Goal: Use online tool/utility: Utilize a website feature to perform a specific function

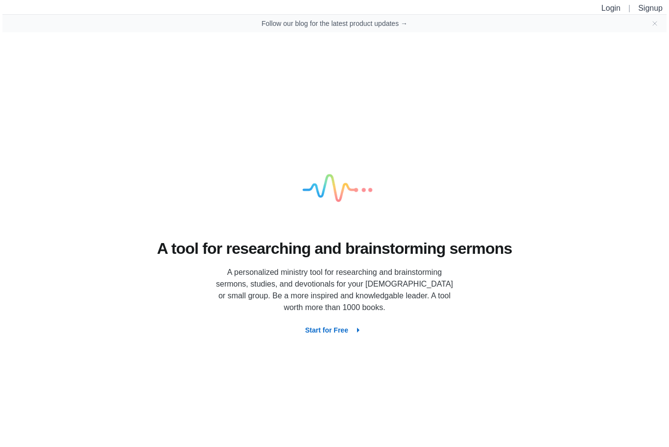
click at [608, 9] on link "Login" at bounding box center [610, 8] width 19 height 8
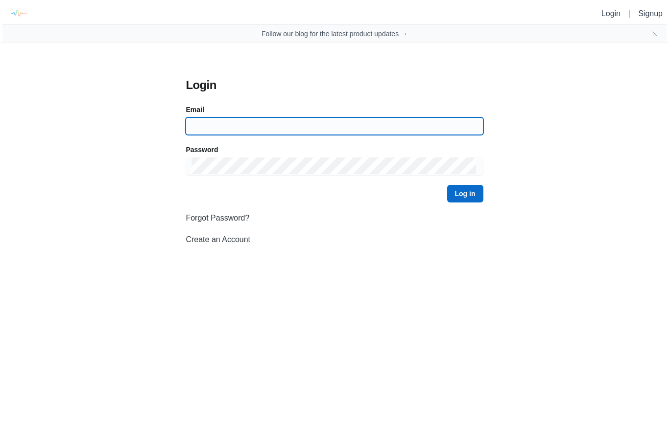
click at [207, 126] on input at bounding box center [333, 126] width 285 height 18
type input "[EMAIL_ADDRESS][DOMAIN_NAME]"
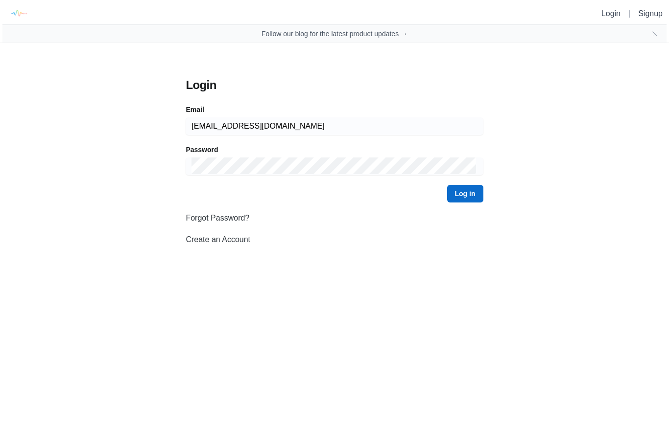
click at [465, 194] on button "Log in" at bounding box center [465, 194] width 36 height 18
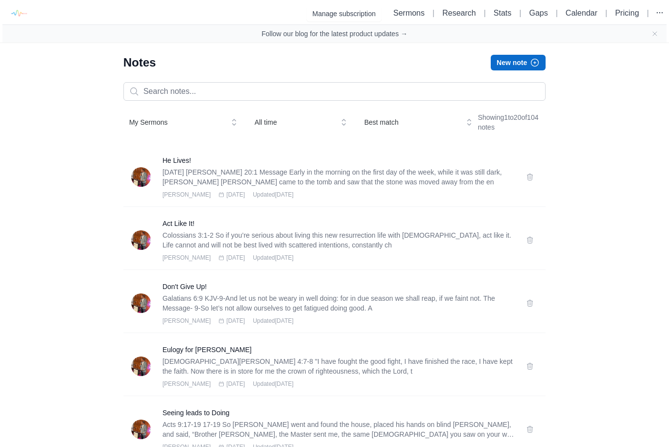
click at [148, 117] on button "My Sermons" at bounding box center [182, 123] width 119 height 18
click at [167, 138] on div "[PERSON_NAME]" at bounding box center [170, 144] width 94 height 18
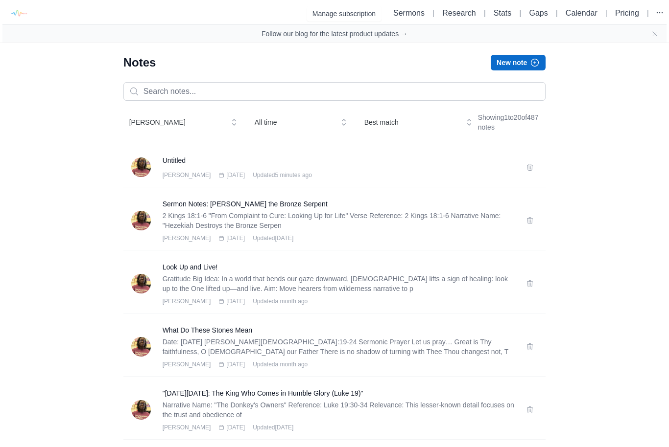
click at [174, 162] on h3 "Untitled" at bounding box center [339, 161] width 352 height 10
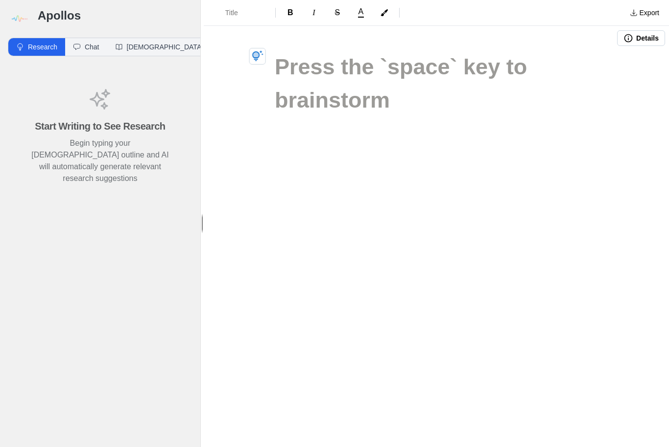
click at [23, 18] on img at bounding box center [19, 19] width 22 height 22
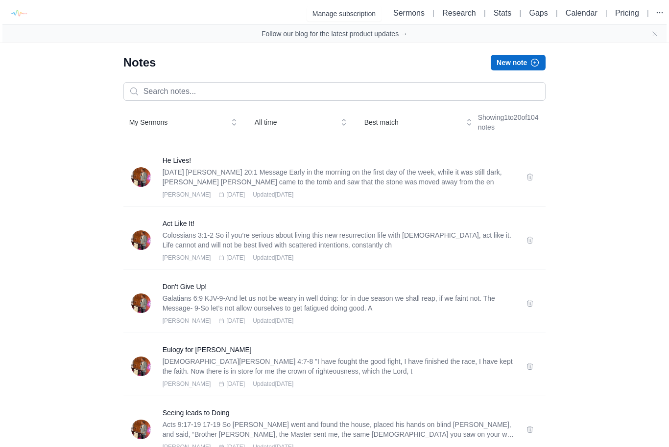
click at [448, 14] on link "Research" at bounding box center [458, 13] width 33 height 8
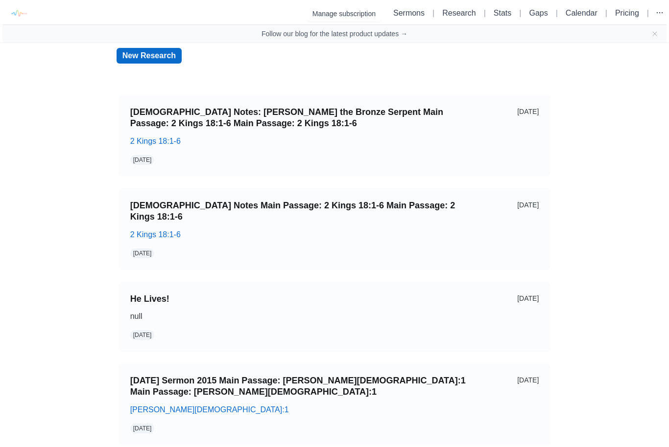
click at [145, 57] on link "New Research" at bounding box center [149, 56] width 65 height 16
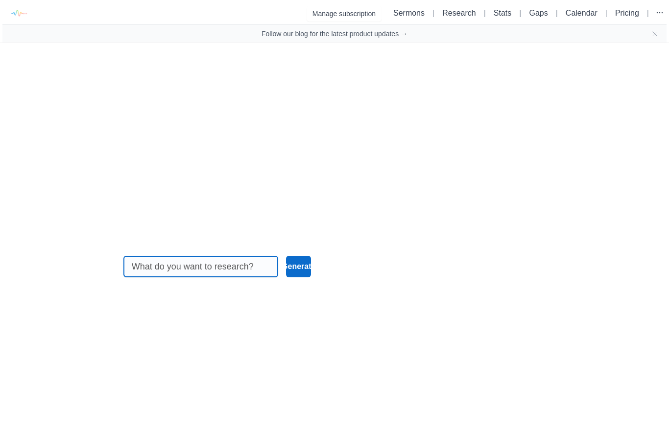
click at [164, 277] on input at bounding box center [201, 267] width 139 height 21
type input "Acts 15:39,40"
click at [281, 273] on div "Acts 15:39,40" at bounding box center [200, 266] width 163 height 29
click at [307, 278] on button "Generate" at bounding box center [298, 267] width 25 height 22
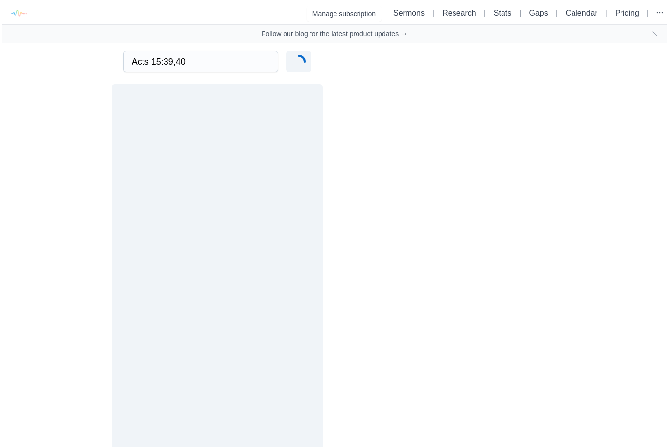
click at [442, 12] on link "Research" at bounding box center [458, 13] width 33 height 8
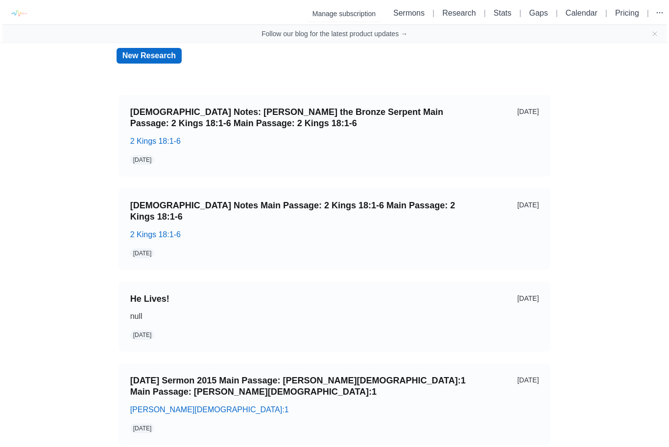
click at [443, 9] on link "Research" at bounding box center [458, 13] width 33 height 8
click at [398, 11] on link "Sermons" at bounding box center [408, 13] width 31 height 8
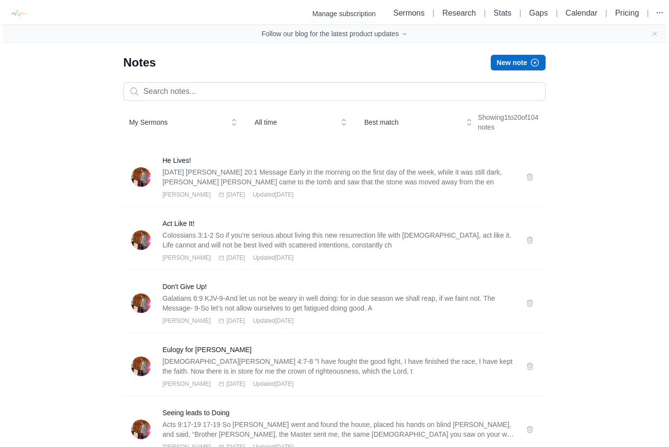
click at [573, 9] on link "Calendar" at bounding box center [581, 13] width 32 height 8
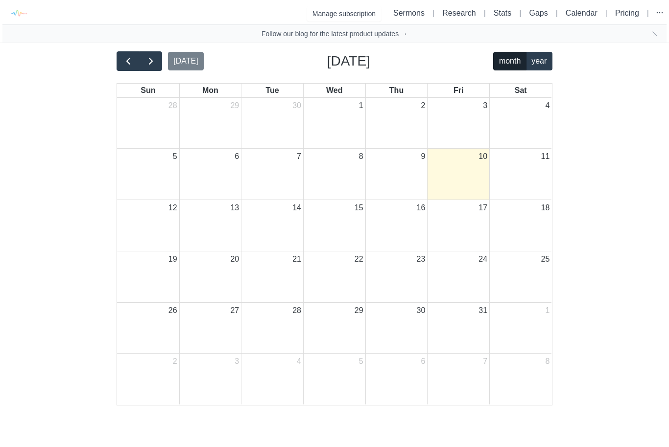
click at [127, 71] on button "button" at bounding box center [128, 61] width 23 height 20
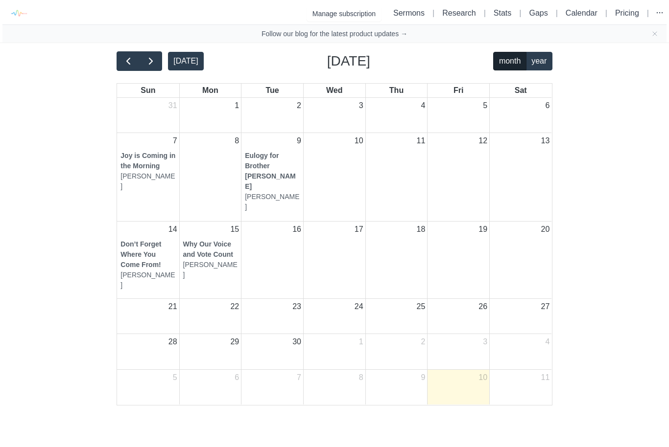
click at [442, 13] on link "Research" at bounding box center [458, 13] width 33 height 8
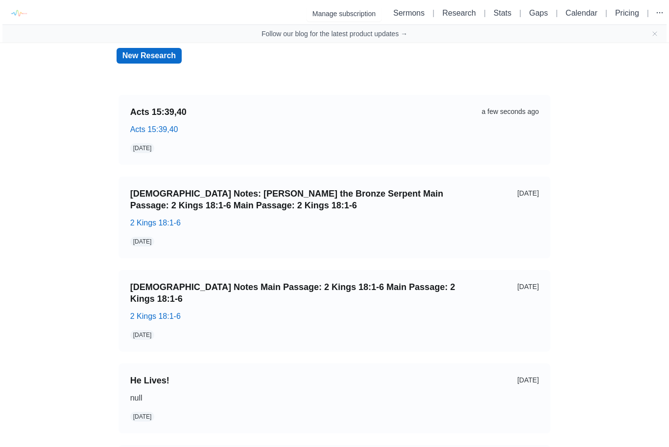
click at [210, 131] on p "Acts 15:39,40" at bounding box center [302, 130] width 344 height 12
click at [151, 112] on link "Acts 15:39,40" at bounding box center [302, 112] width 344 height 11
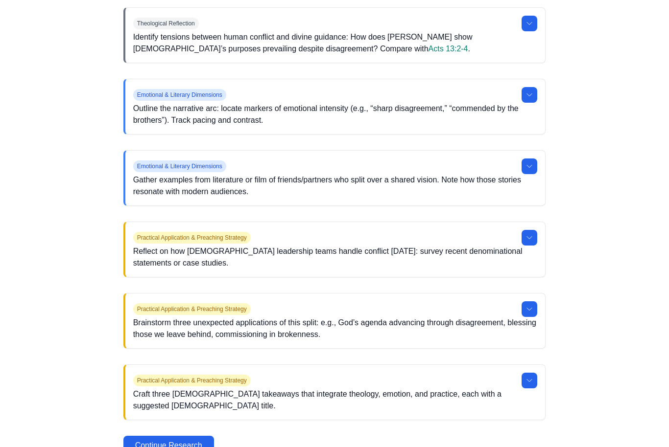
scroll to position [809, 0]
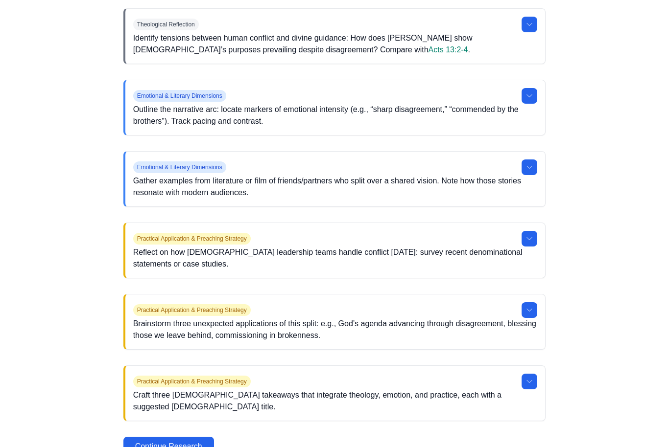
click at [533, 243] on icon at bounding box center [529, 239] width 8 height 8
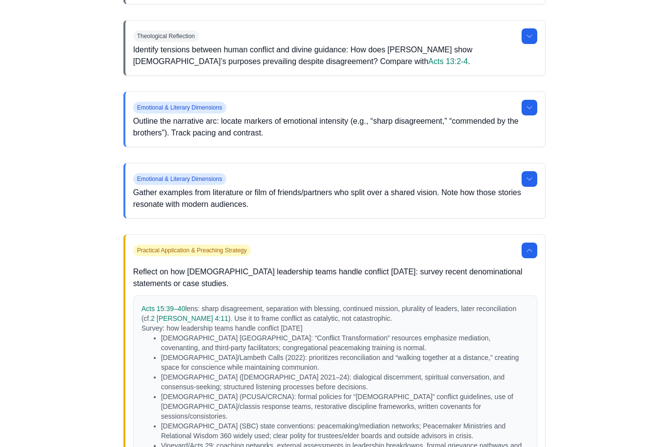
scroll to position [793, 0]
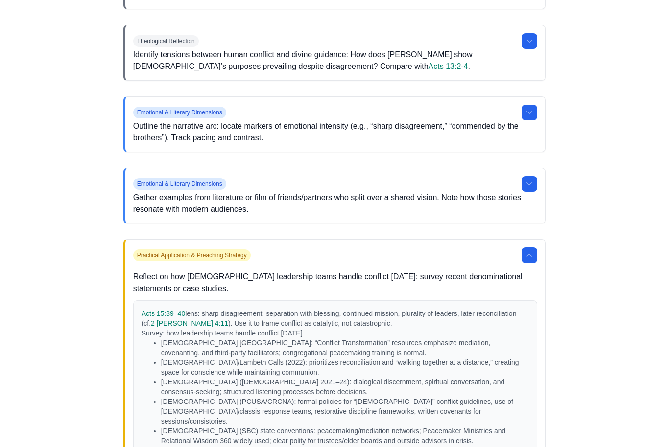
click at [251, 215] on p "Gather examples from literature or film of friends/partners who split over a sh…" at bounding box center [335, 203] width 404 height 23
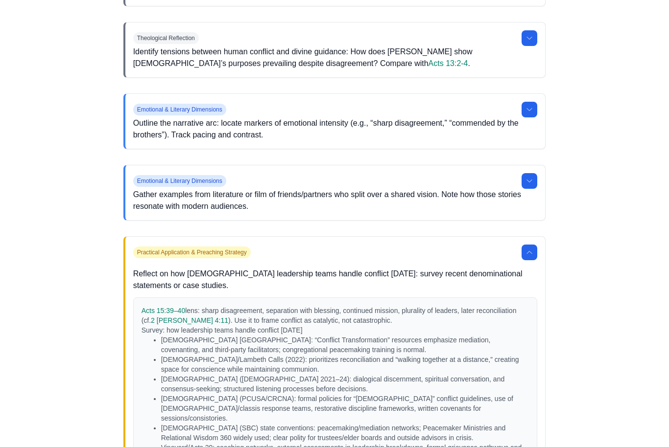
scroll to position [790, 0]
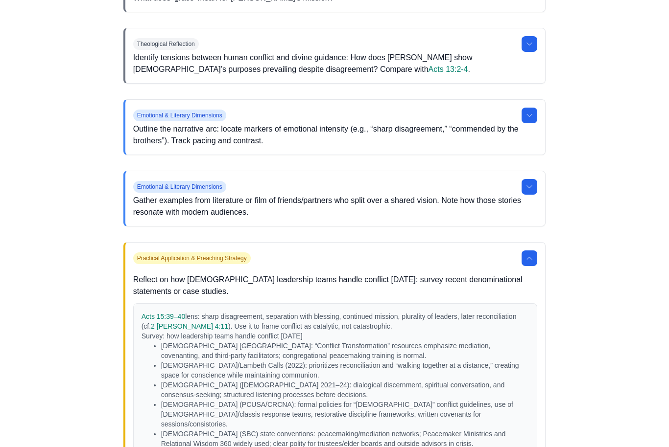
click at [523, 195] on button at bounding box center [529, 187] width 16 height 16
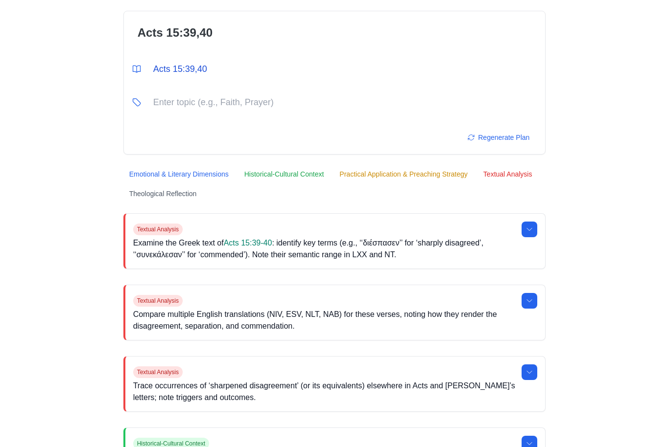
scroll to position [0, 0]
